Goal: Transaction & Acquisition: Obtain resource

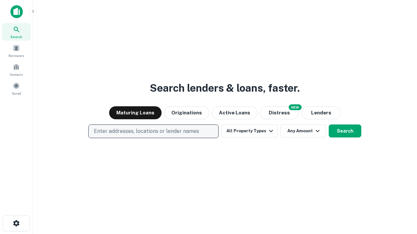
click at [153, 132] on p "Enter addresses, locations or lender names" at bounding box center [146, 132] width 105 height 8
type input "**********"
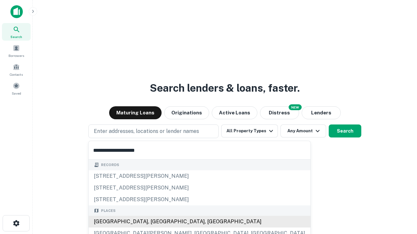
click at [156, 222] on div "[GEOGRAPHIC_DATA], [GEOGRAPHIC_DATA], [GEOGRAPHIC_DATA]" at bounding box center [200, 222] width 222 height 12
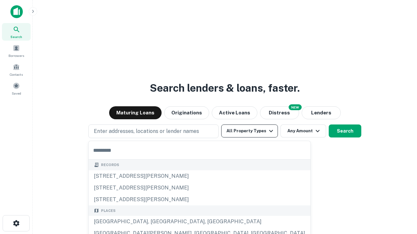
click at [249, 131] on button "All Property Types" at bounding box center [249, 131] width 57 height 13
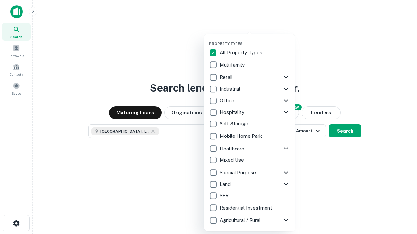
click at [255, 39] on button "button" at bounding box center [254, 39] width 91 height 0
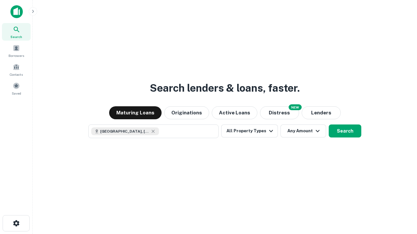
scroll to position [10, 0]
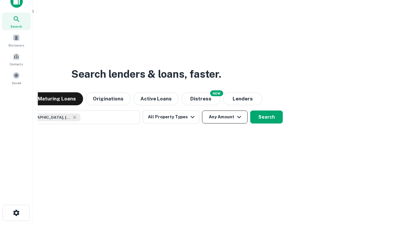
click at [202, 111] on button "Any Amount" at bounding box center [225, 117] width 46 height 13
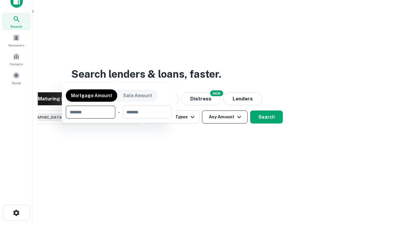
scroll to position [47, 184]
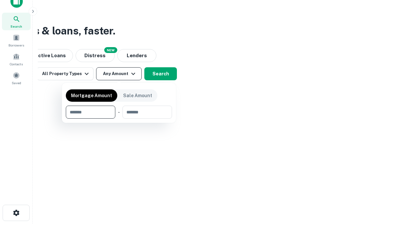
type input "*******"
click at [119, 119] on button "button" at bounding box center [119, 119] width 106 height 0
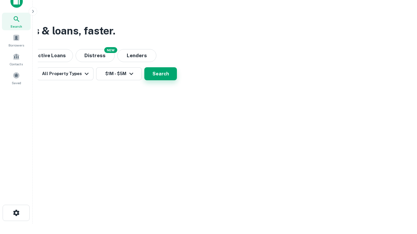
click at [177, 80] on button "Search" at bounding box center [160, 73] width 33 height 13
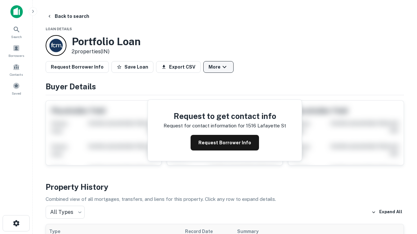
click at [218, 67] on button "More" at bounding box center [218, 67] width 30 height 12
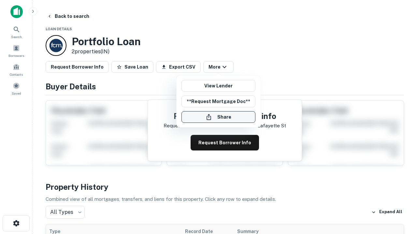
click at [218, 117] on button "Share" at bounding box center [218, 117] width 74 height 12
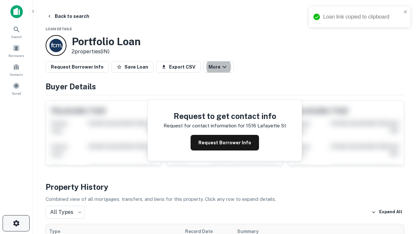
click at [16, 224] on icon "button" at bounding box center [16, 224] width 8 height 8
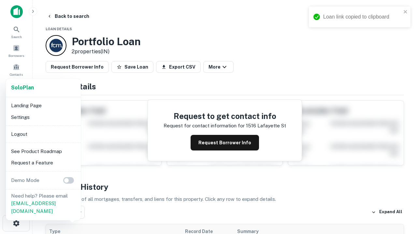
click at [43, 134] on li "Logout" at bounding box center [43, 135] width 70 height 12
